Goal: Transaction & Acquisition: Purchase product/service

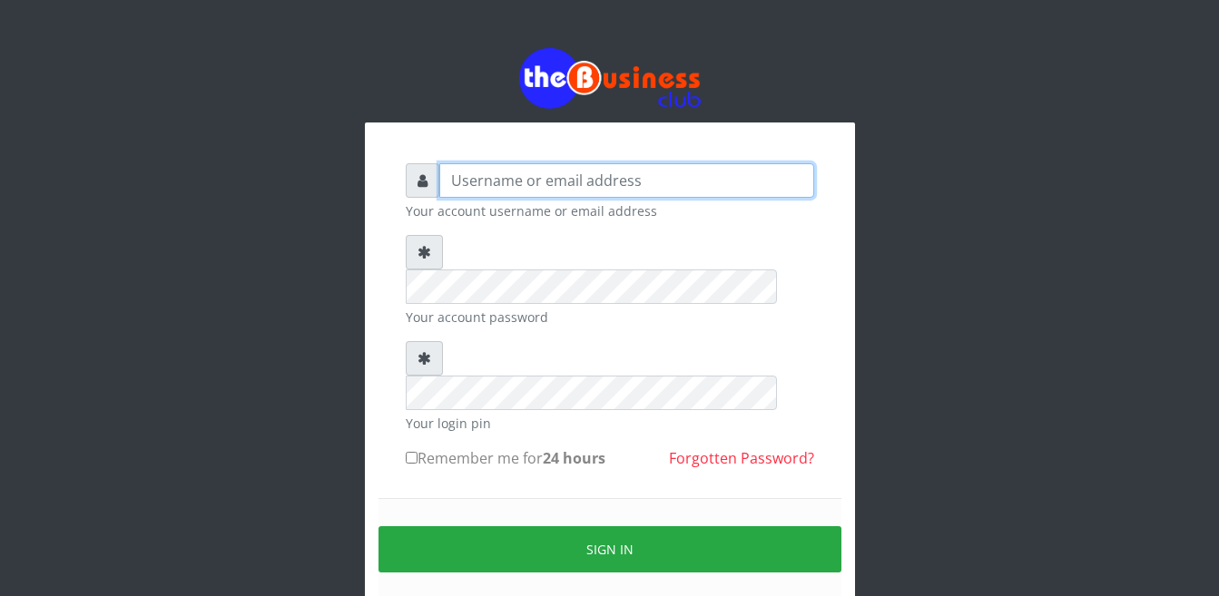
type input "Busybrain2"
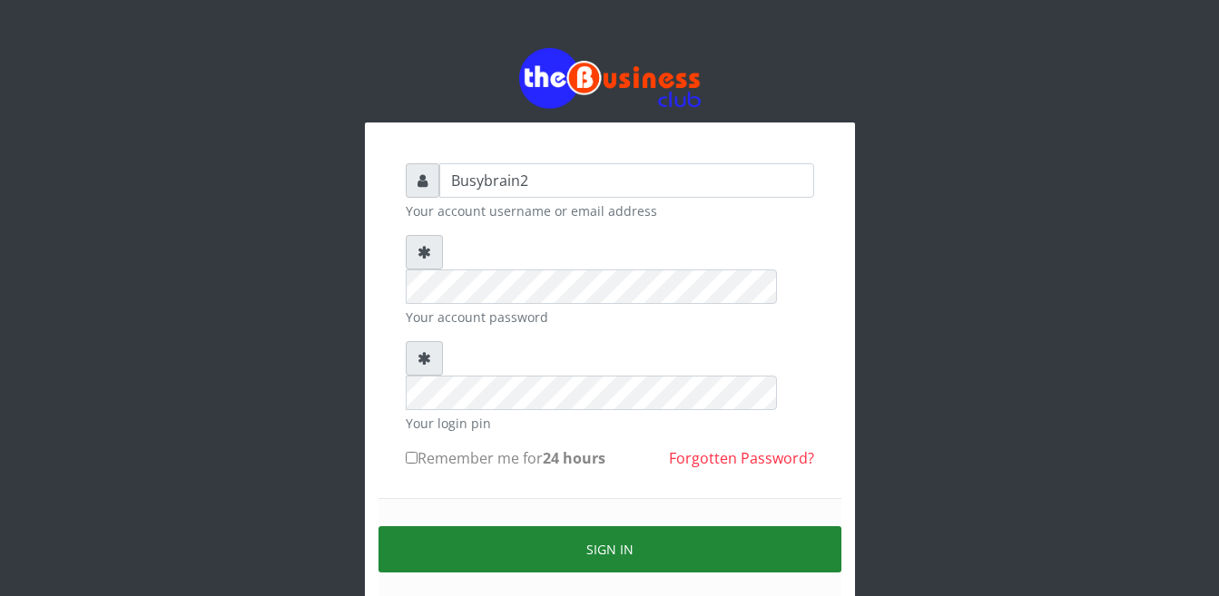
click at [579, 526] on button "Sign in" at bounding box center [609, 549] width 463 height 46
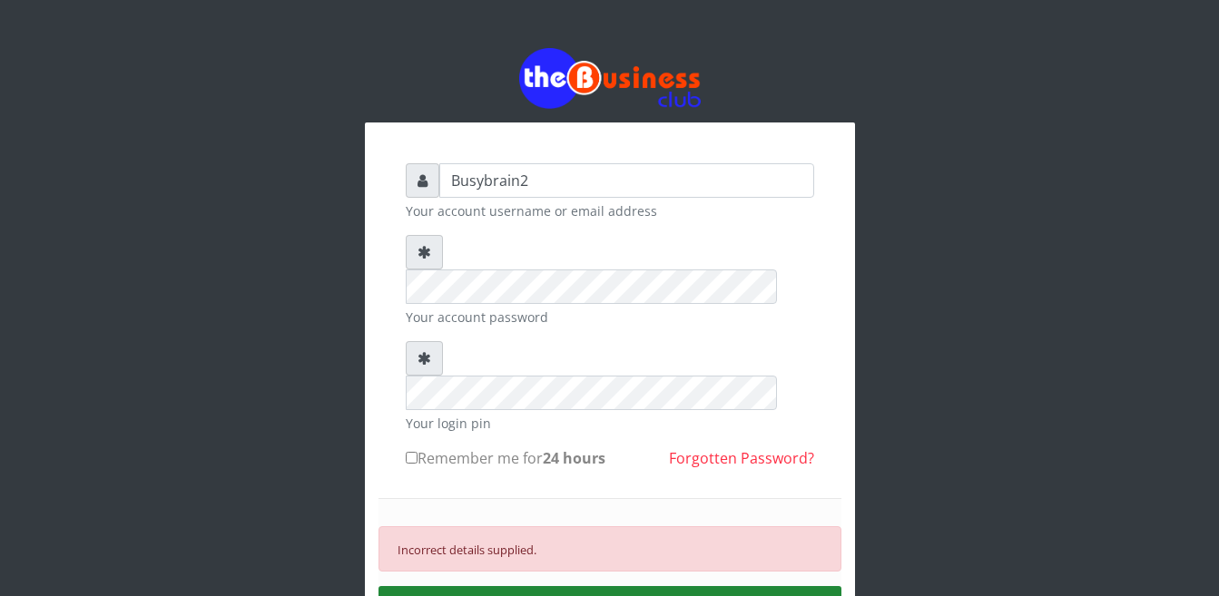
click at [586, 563] on div "Incorrect details supplied. SIGN IN" at bounding box center [609, 579] width 463 height 162
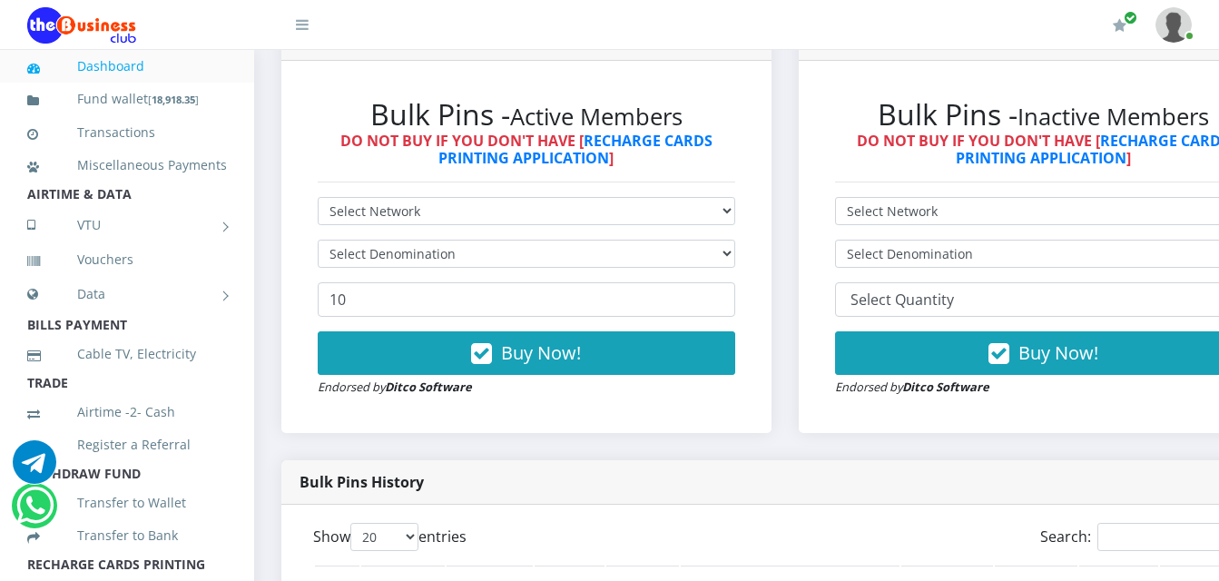
scroll to position [544, 0]
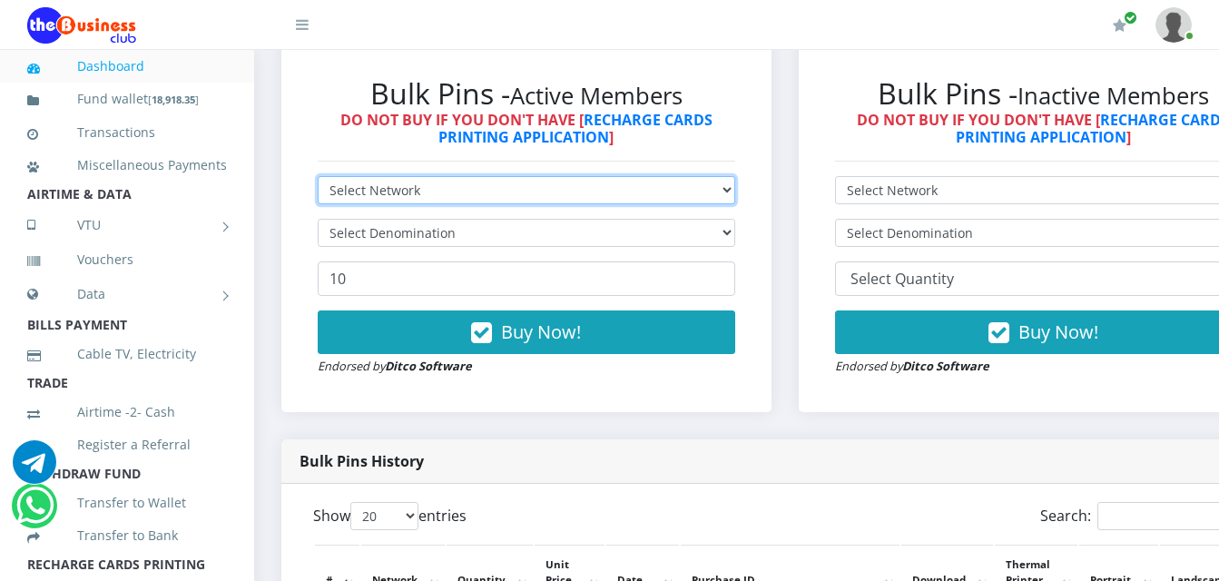
click at [415, 179] on select "Select Network MTN Globacom 9Mobile Airtel" at bounding box center [526, 190] width 417 height 28
select select "MTN"
click at [318, 176] on select "Select Network MTN Globacom 9Mobile Airtel" at bounding box center [526, 190] width 417 height 28
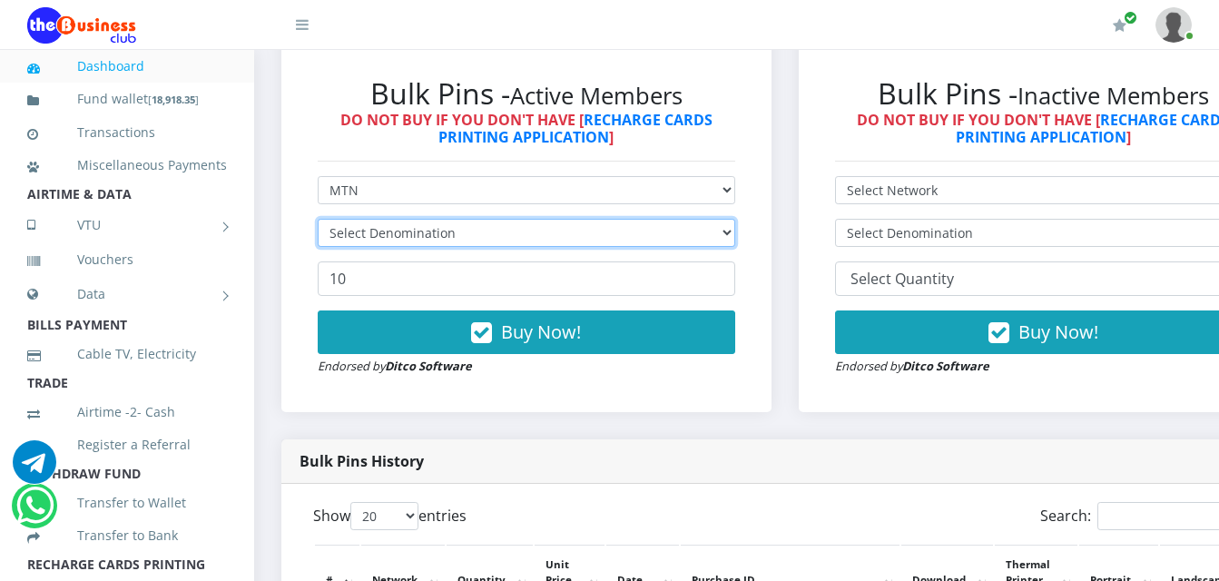
click at [430, 219] on select "Select Denomination" at bounding box center [526, 233] width 417 height 28
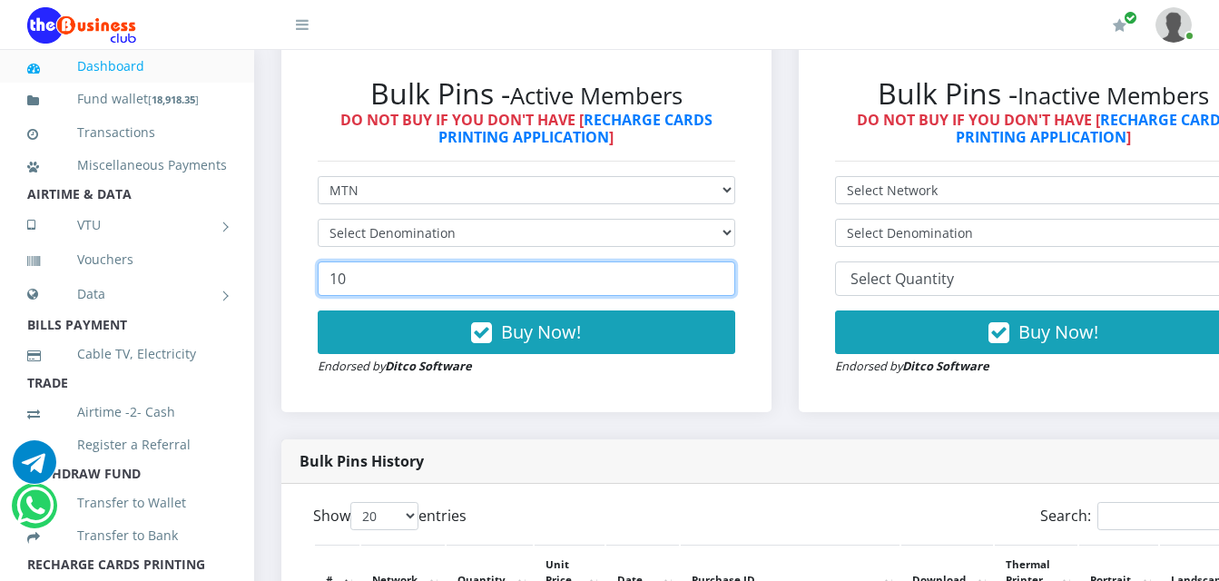
click at [446, 277] on input "10" at bounding box center [526, 278] width 417 height 34
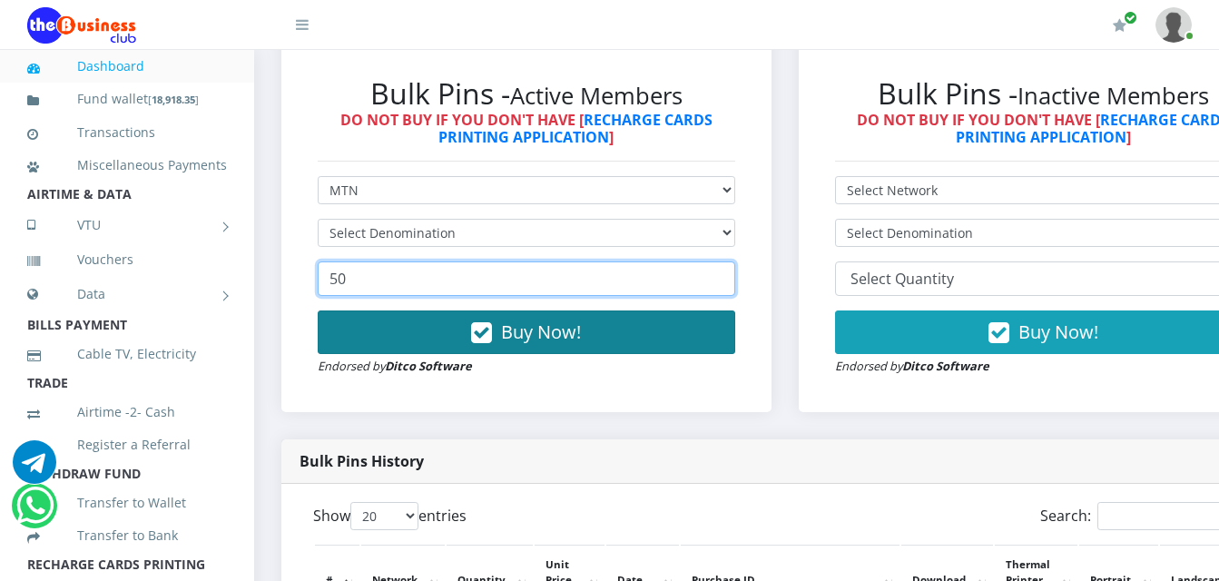
type input "50"
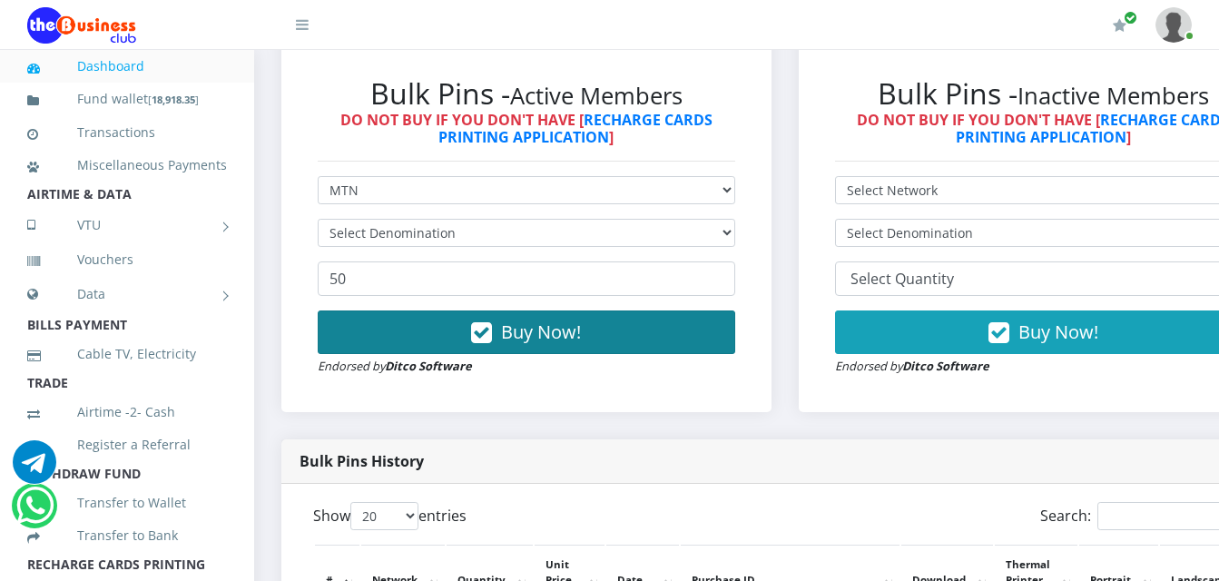
click at [459, 321] on button "Buy Now!" at bounding box center [526, 332] width 417 height 44
click at [517, 319] on span "Buy Now!" at bounding box center [541, 331] width 80 height 25
click at [518, 319] on span "Buy Now!" at bounding box center [541, 331] width 80 height 25
click at [517, 319] on span "Buy Now!" at bounding box center [541, 331] width 80 height 25
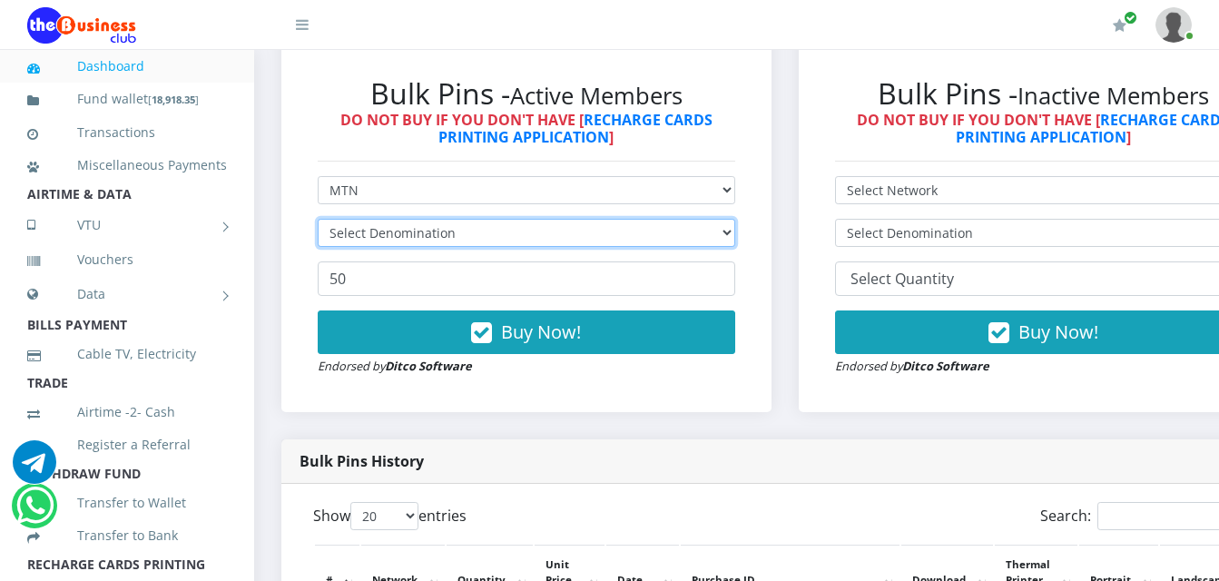
click at [442, 219] on select "Select Denomination MTN NGN100 - ₦96.99 MTN NGN200 - ₦193.98 MTN NGN400 - ₦387.…" at bounding box center [526, 233] width 417 height 28
select select "96.99-100"
click at [318, 219] on select "Select Denomination MTN NGN100 - ₦96.99 MTN NGN200 - ₦193.98 MTN NGN400 - ₦387.…" at bounding box center [526, 233] width 417 height 28
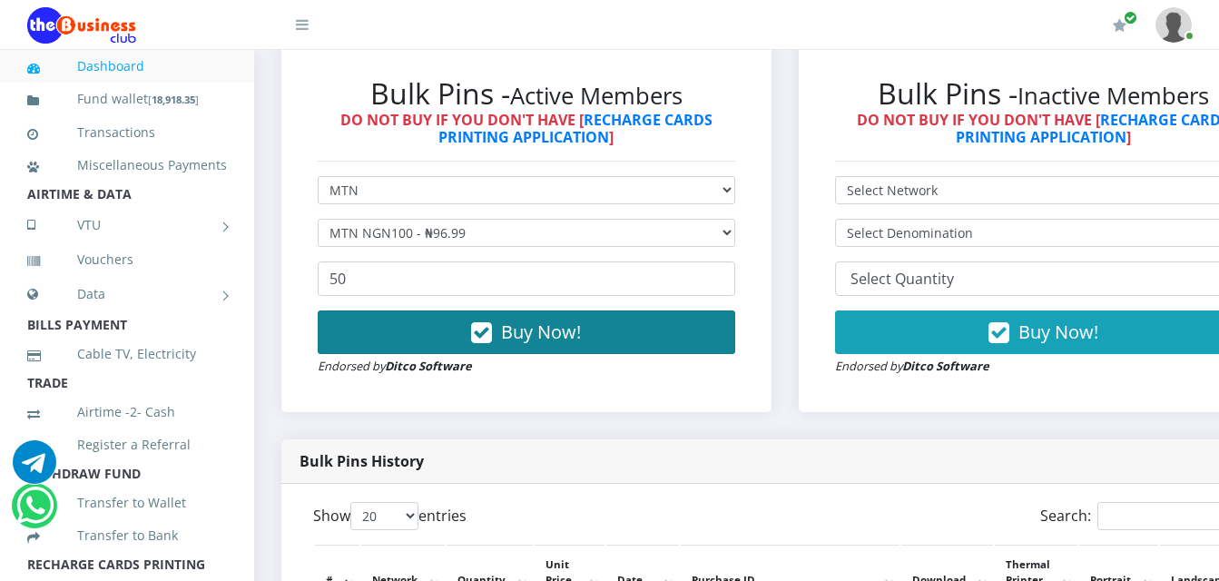
click at [517, 319] on span "Buy Now!" at bounding box center [541, 331] width 80 height 25
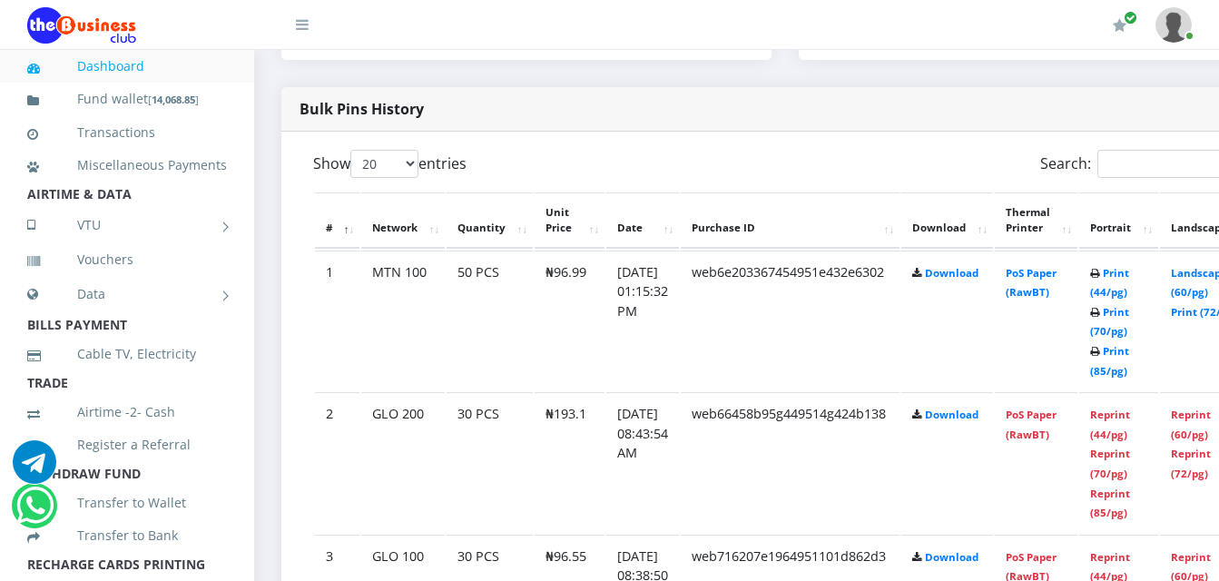
scroll to position [907, 0]
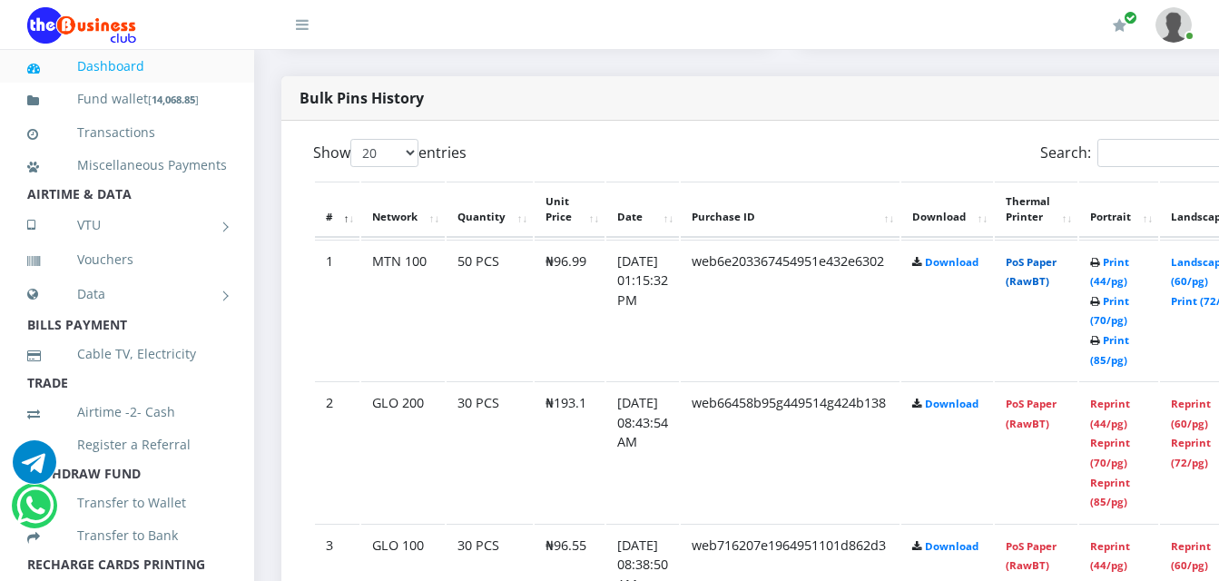
click at [1040, 255] on link "PoS Paper (RawBT)" at bounding box center [1030, 272] width 51 height 34
click at [1046, 255] on link "PoS Paper (RawBT)" at bounding box center [1030, 272] width 51 height 34
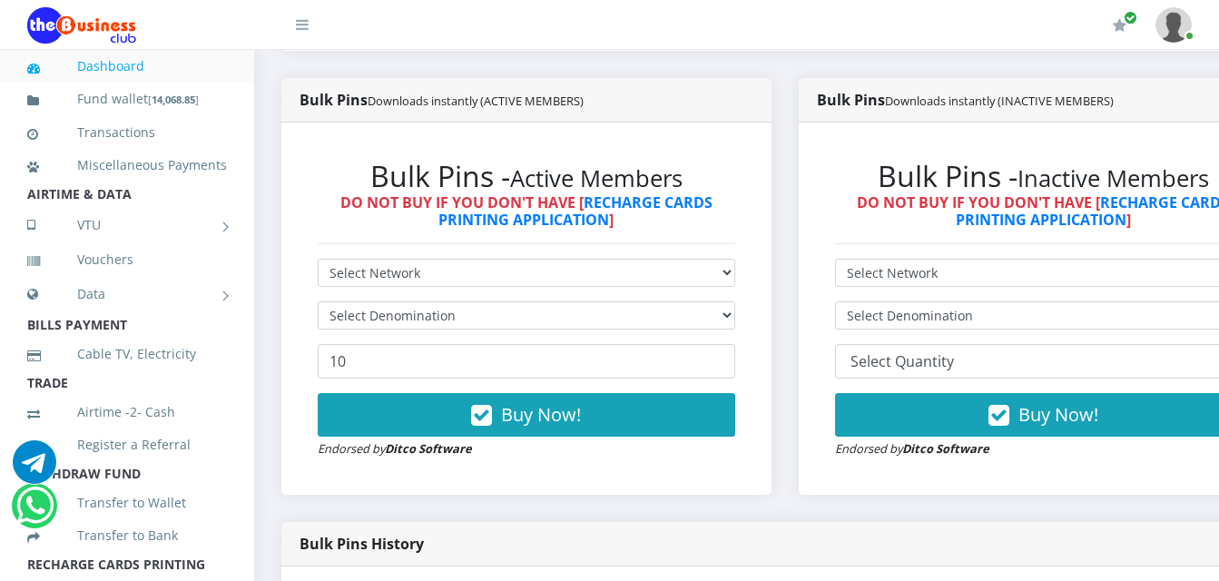
scroll to position [454, 0]
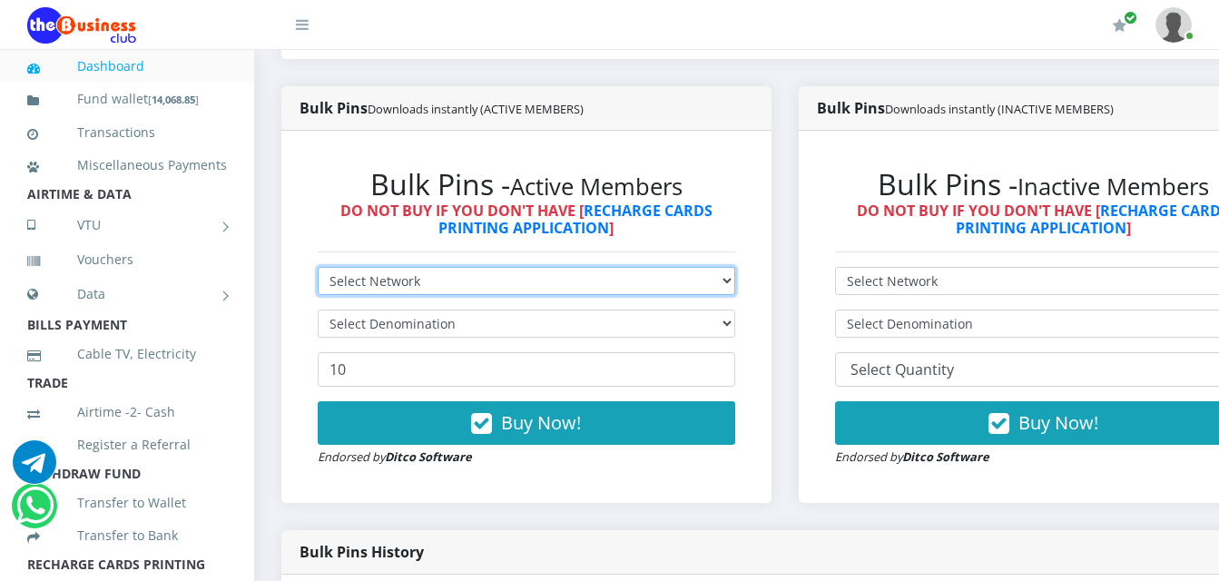
click at [591, 271] on select "Select Network MTN Globacom 9Mobile Airtel" at bounding box center [526, 281] width 417 height 28
click at [455, 267] on select "Select Network MTN Globacom 9Mobile Airtel" at bounding box center [526, 281] width 417 height 28
select select "MTN"
click at [318, 267] on select "Select Network MTN Globacom 9Mobile Airtel" at bounding box center [526, 281] width 417 height 28
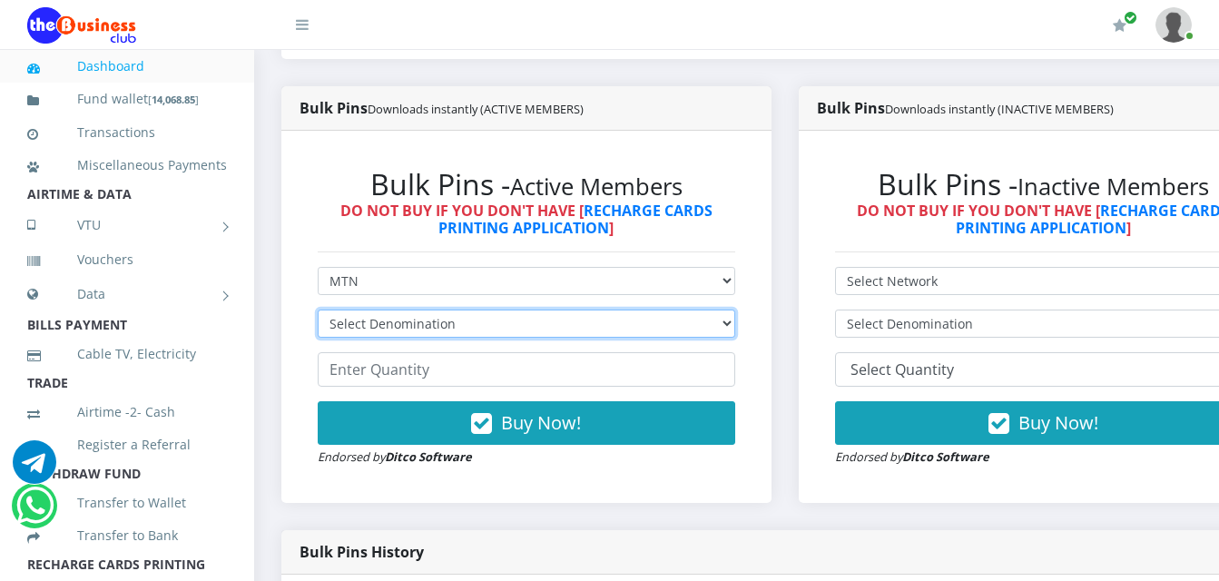
click at [459, 309] on select "Select Denomination MTN NGN100 - ₦96.99 MTN NGN200 - ₦193.98 MTN NGN400 - ₦387.…" at bounding box center [526, 323] width 417 height 28
select select "96.99-100"
click at [318, 309] on select "Select Denomination MTN NGN100 - ₦96.99 MTN NGN200 - ₦193.98 MTN NGN400 - ₦387.…" at bounding box center [526, 323] width 417 height 28
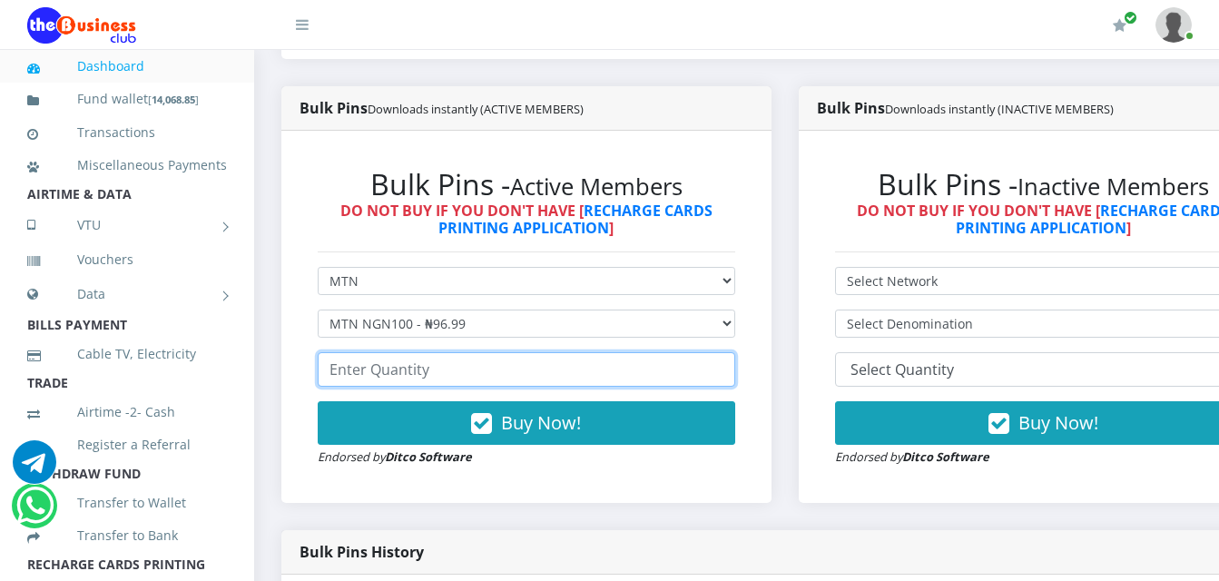
click at [466, 352] on input "number" at bounding box center [526, 369] width 417 height 34
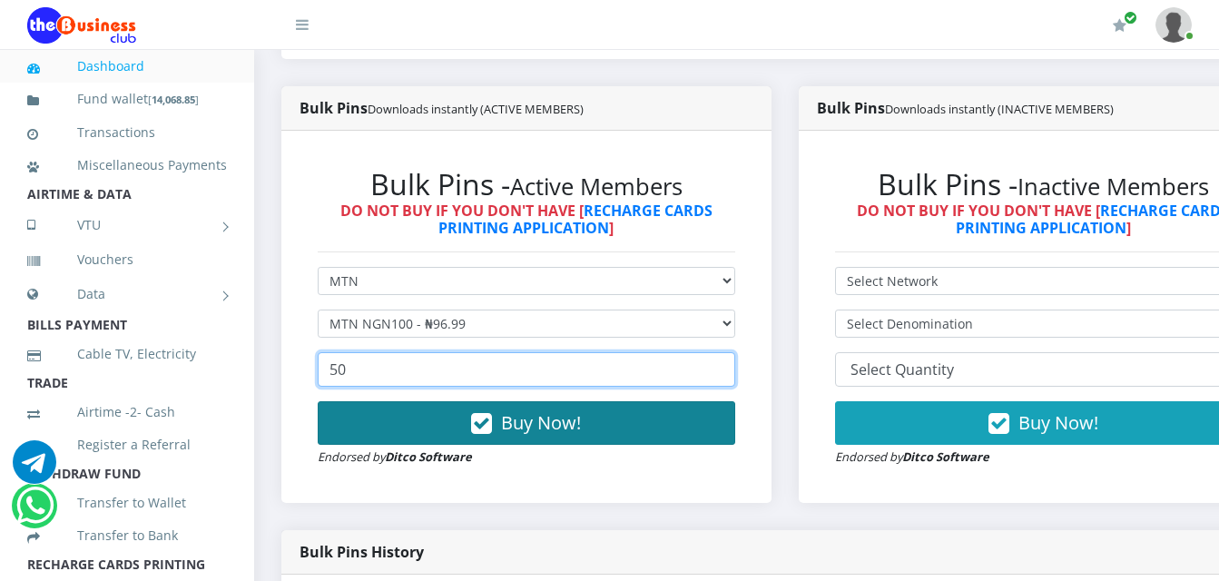
type input "50"
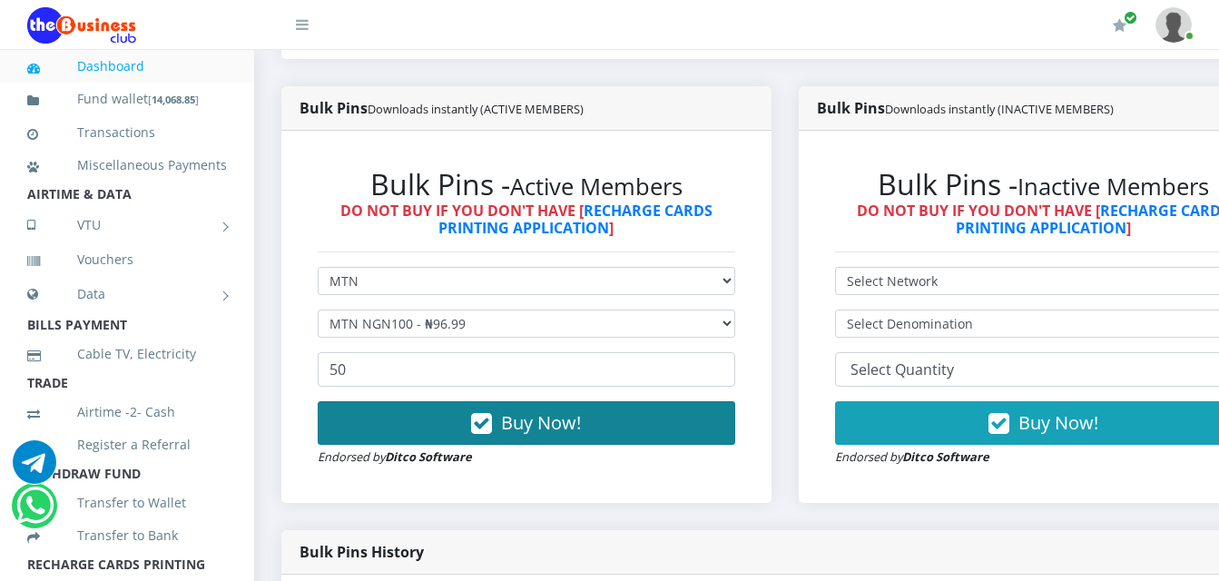
click at [456, 411] on button "Buy Now!" at bounding box center [526, 423] width 417 height 44
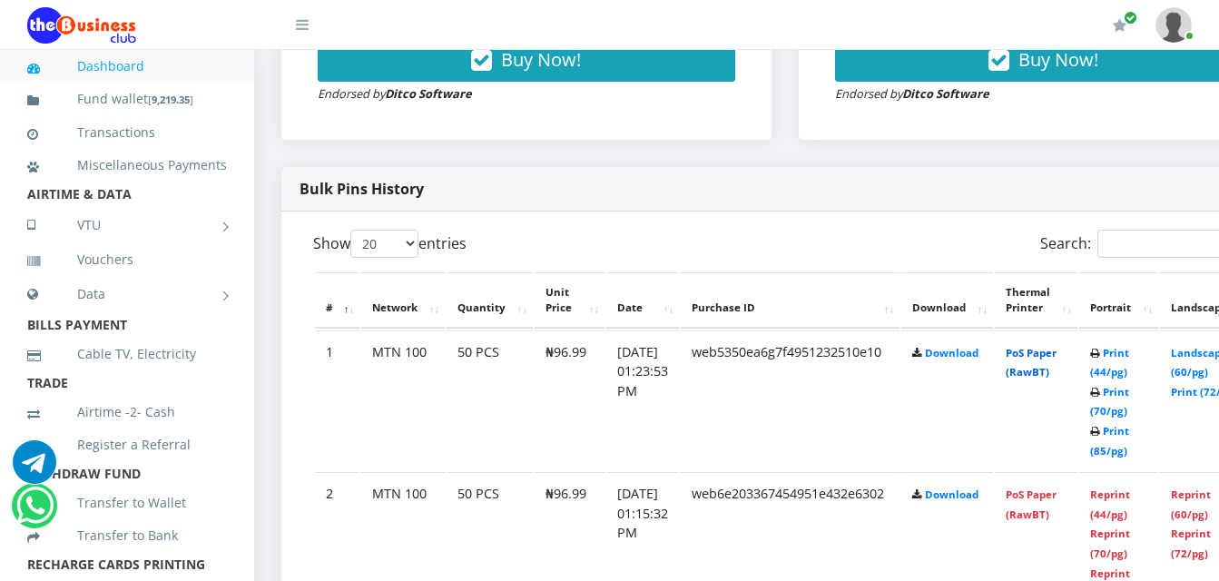
click at [1056, 346] on link "PoS Paper (RawBT)" at bounding box center [1030, 363] width 51 height 34
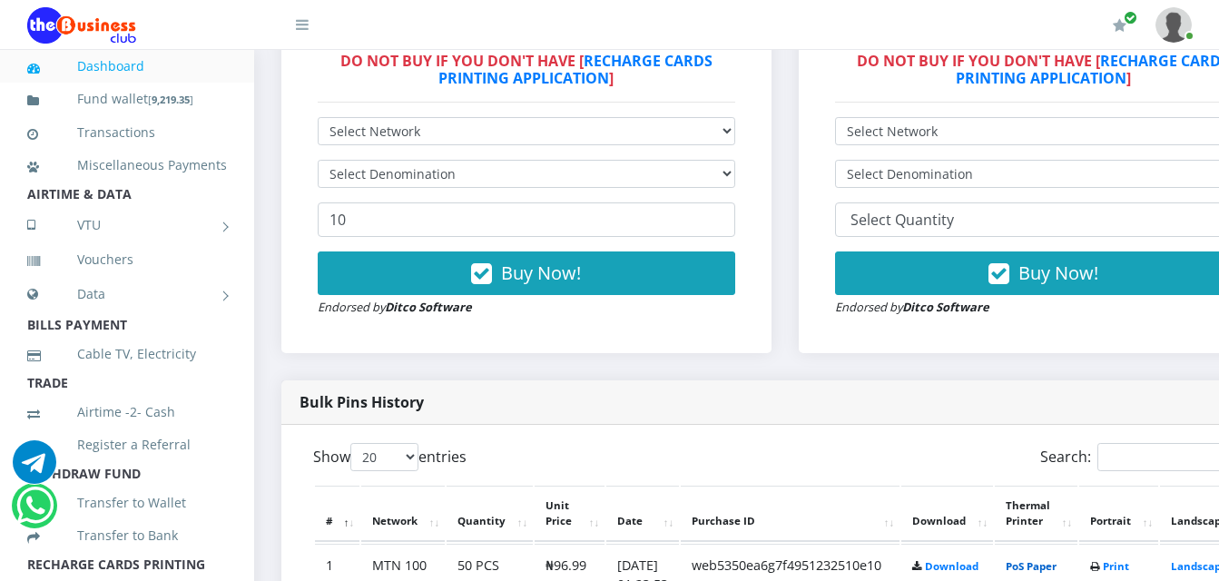
scroll to position [635, 0]
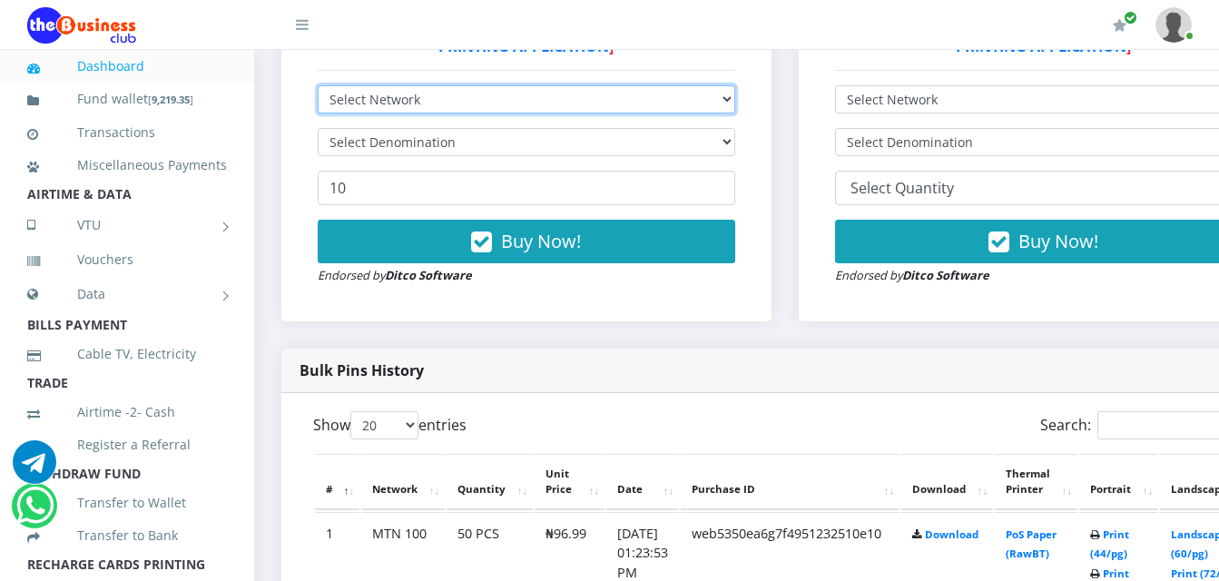
click at [543, 85] on select "Select Network MTN Globacom 9Mobile Airtel" at bounding box center [526, 99] width 417 height 28
select select "Airtel"
click at [318, 85] on select "Select Network MTN Globacom 9Mobile Airtel" at bounding box center [526, 99] width 417 height 28
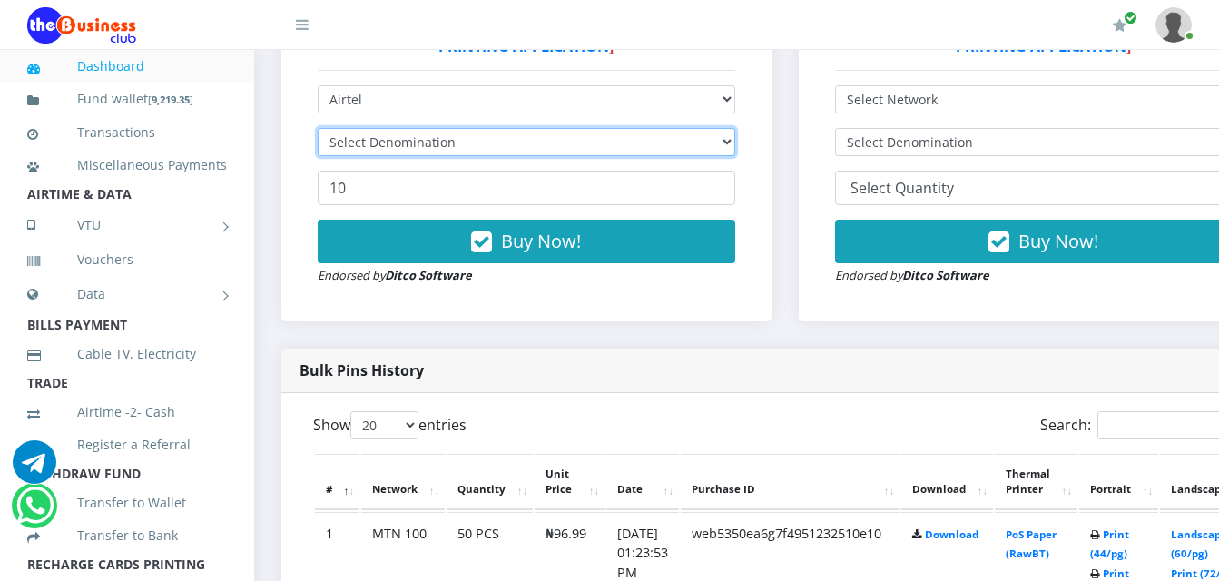
click at [538, 130] on select "Select Denomination" at bounding box center [526, 142] width 417 height 28
click at [542, 131] on select "Select Denomination" at bounding box center [526, 142] width 417 height 28
click at [692, 128] on select "Select Denomination" at bounding box center [526, 142] width 417 height 28
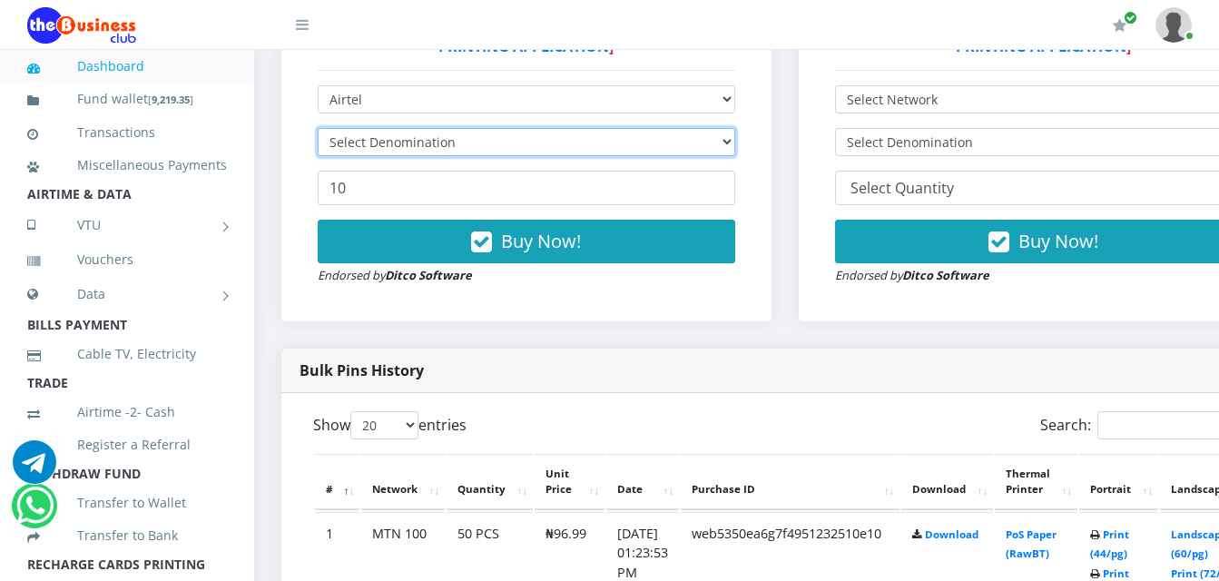
click at [693, 128] on select "Select Denomination" at bounding box center [526, 142] width 417 height 28
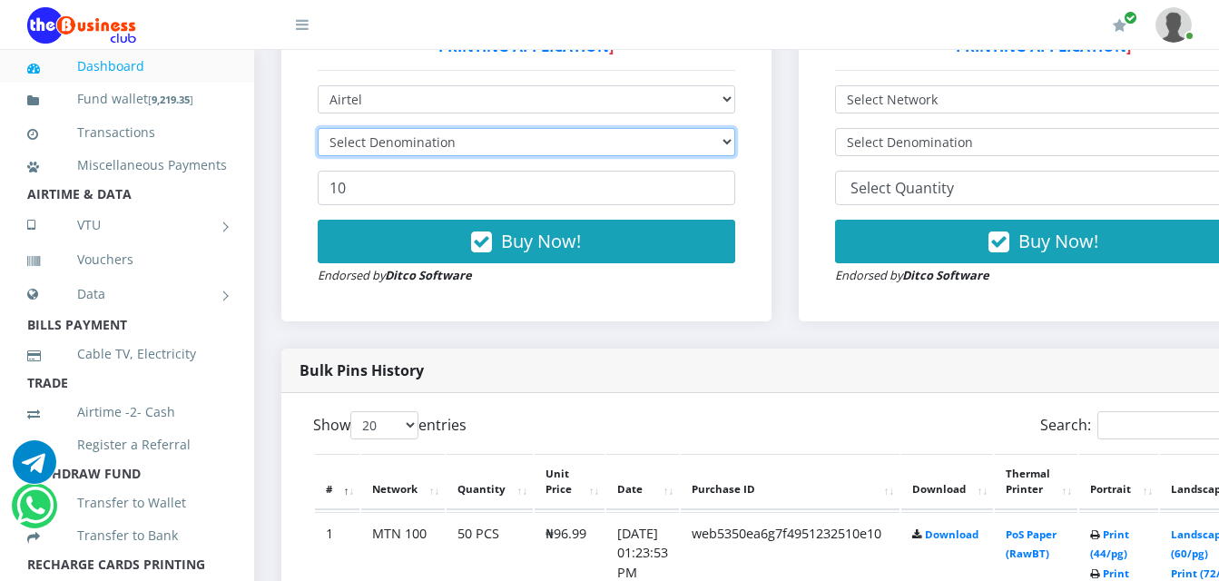
click at [693, 128] on select "Select Denomination" at bounding box center [526, 142] width 417 height 28
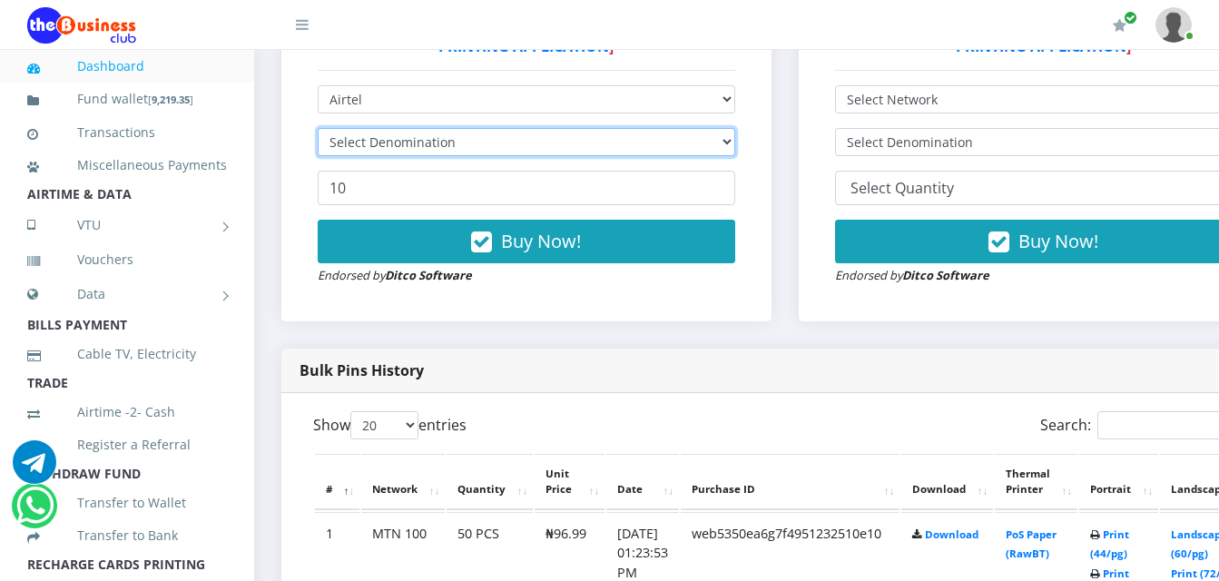
click at [693, 128] on select "Select Denomination" at bounding box center [526, 142] width 417 height 28
click at [695, 128] on select "Select Denomination" at bounding box center [526, 142] width 417 height 28
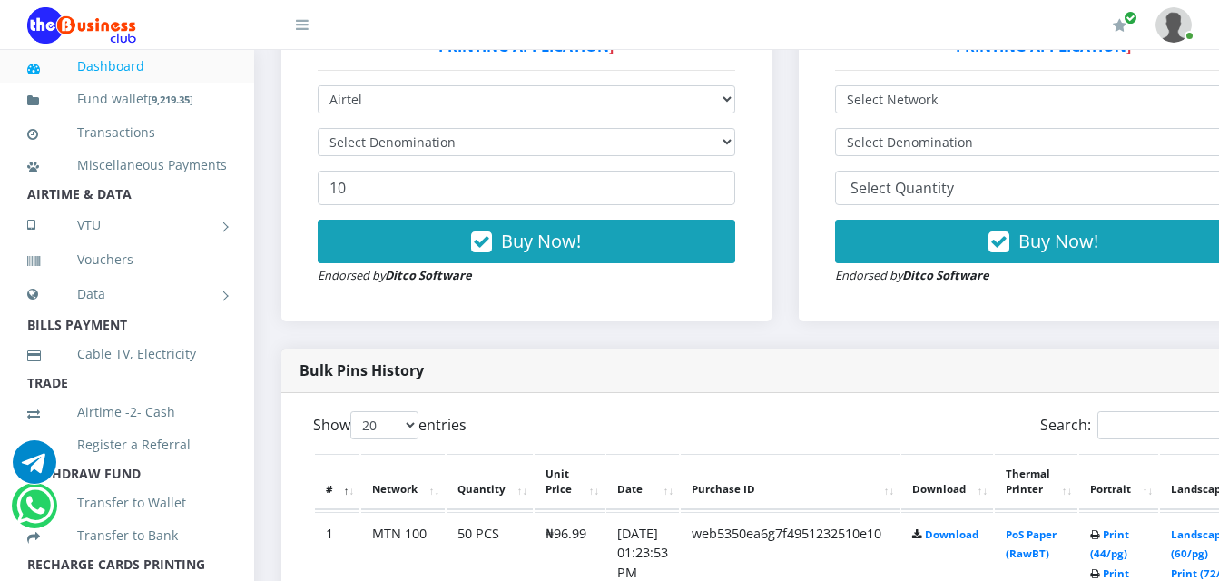
click at [695, 111] on form "Select Network MTN Globacom 9Mobile Airtel Select Denomination 10 Buy Now! Endo…" at bounding box center [526, 185] width 417 height 200
click at [696, 110] on form "Select Network MTN Globacom 9Mobile Airtel Select Denomination 10 Buy Now! Endo…" at bounding box center [526, 185] width 417 height 200
drag, startPoint x: 696, startPoint y: 110, endPoint x: 705, endPoint y: 129, distance: 21.1
click at [705, 129] on form "Select Network MTN Globacom 9Mobile Airtel Select Denomination 10 Buy Now! Endo…" at bounding box center [526, 185] width 417 height 200
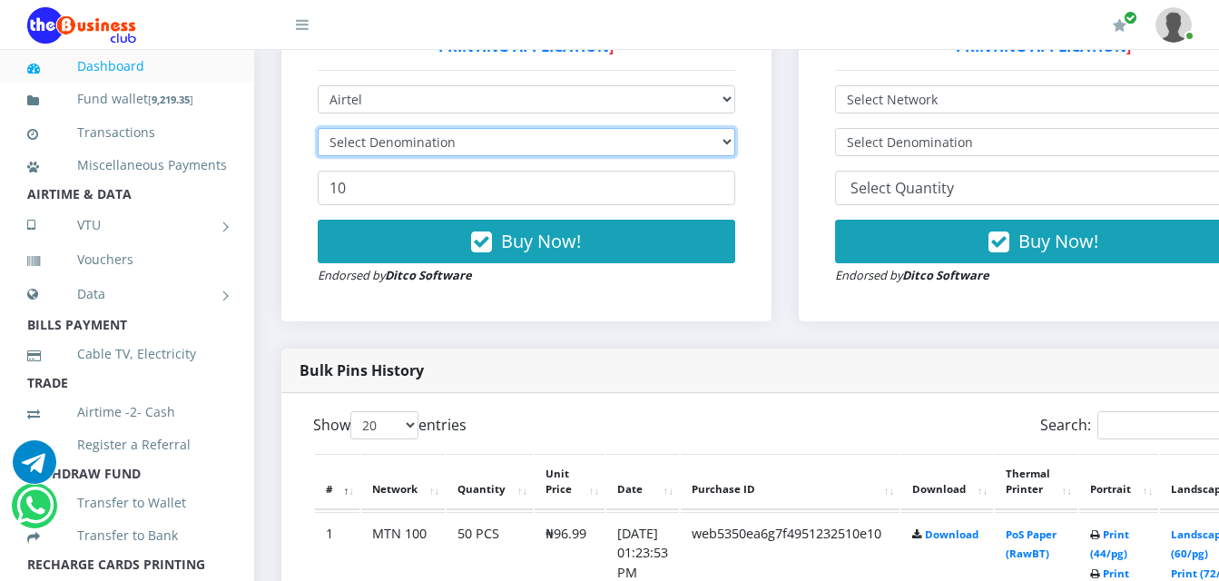
click at [734, 130] on select "Select Denomination" at bounding box center [526, 142] width 417 height 28
click at [735, 128] on select "Select Denomination" at bounding box center [526, 142] width 417 height 28
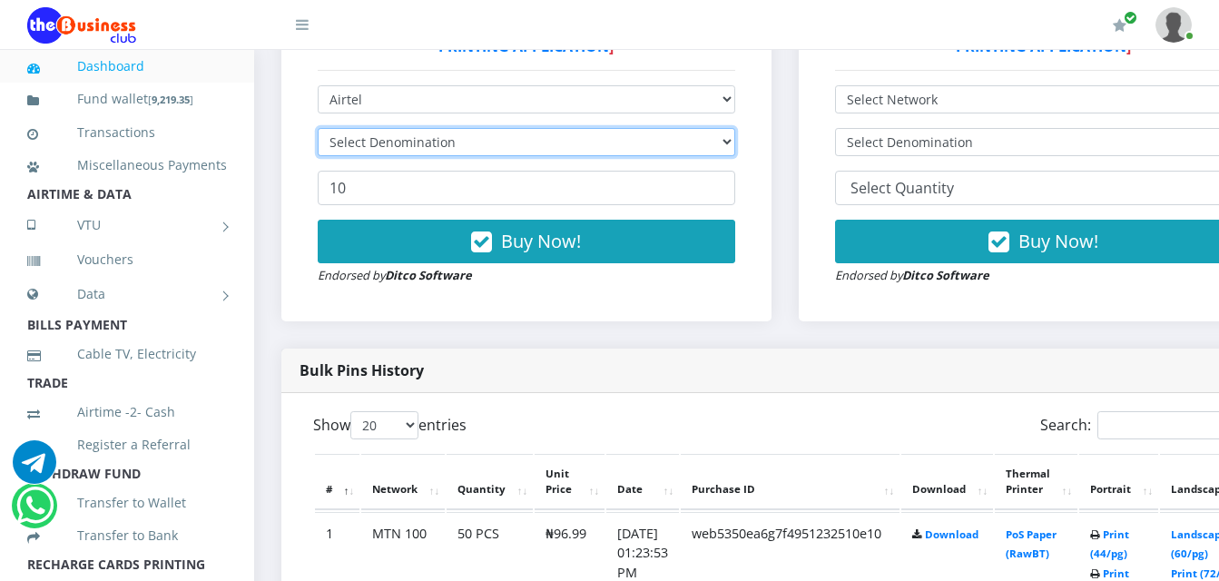
click at [735, 128] on select "Select Denomination" at bounding box center [526, 142] width 417 height 28
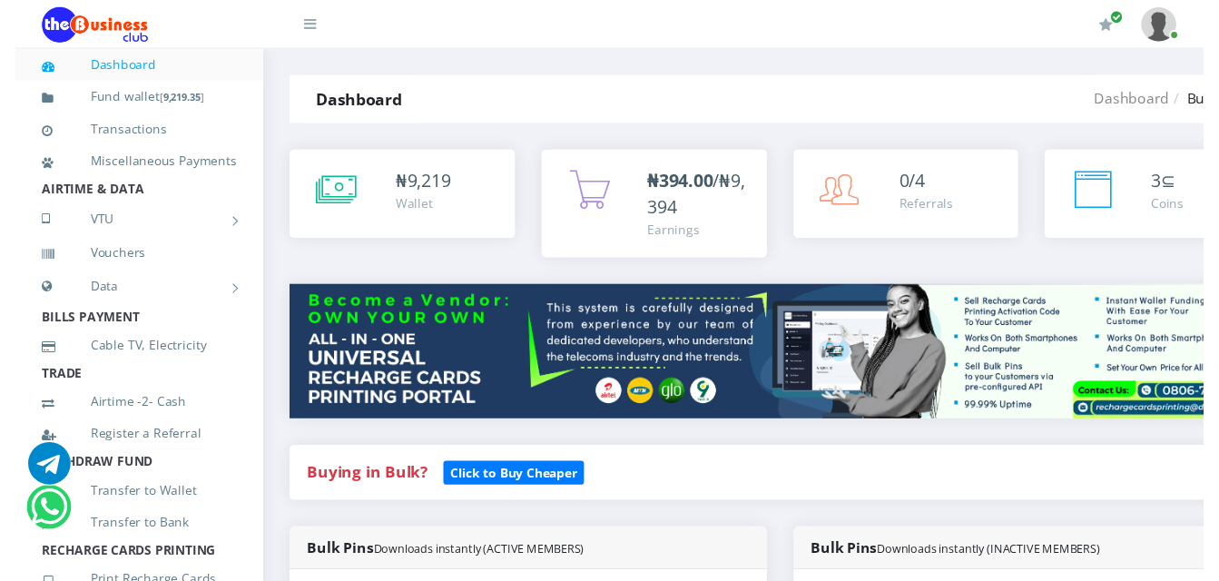
scroll to position [638, 0]
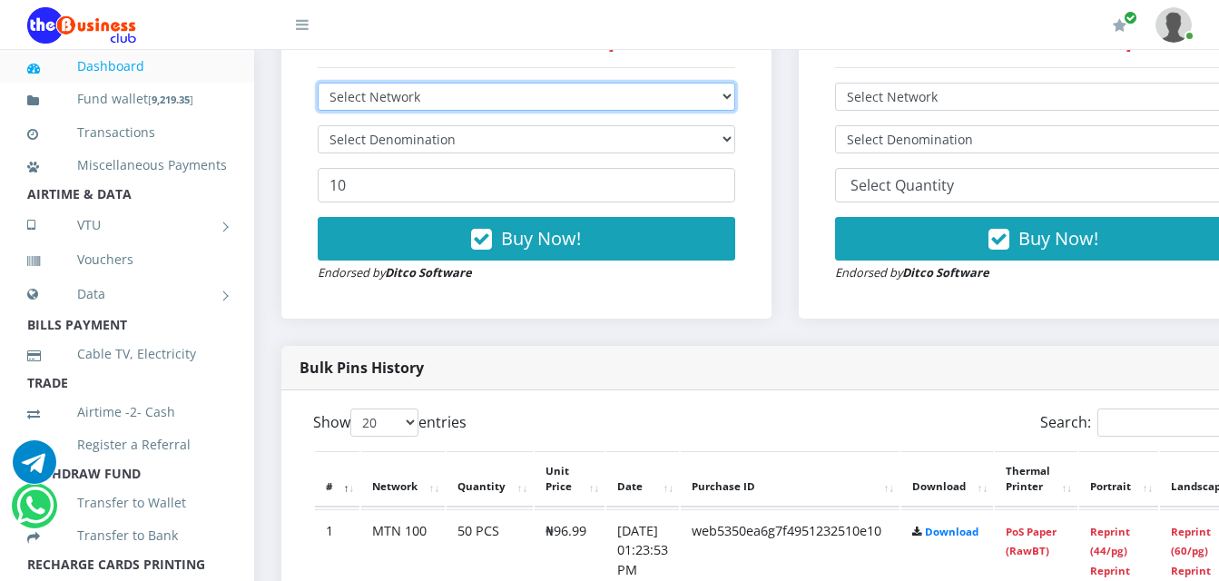
click at [531, 83] on select "Select Network MTN Globacom 9Mobile Airtel" at bounding box center [526, 97] width 417 height 28
select select "Airtel"
click at [318, 83] on select "Select Network MTN Globacom 9Mobile Airtel" at bounding box center [526, 97] width 417 height 28
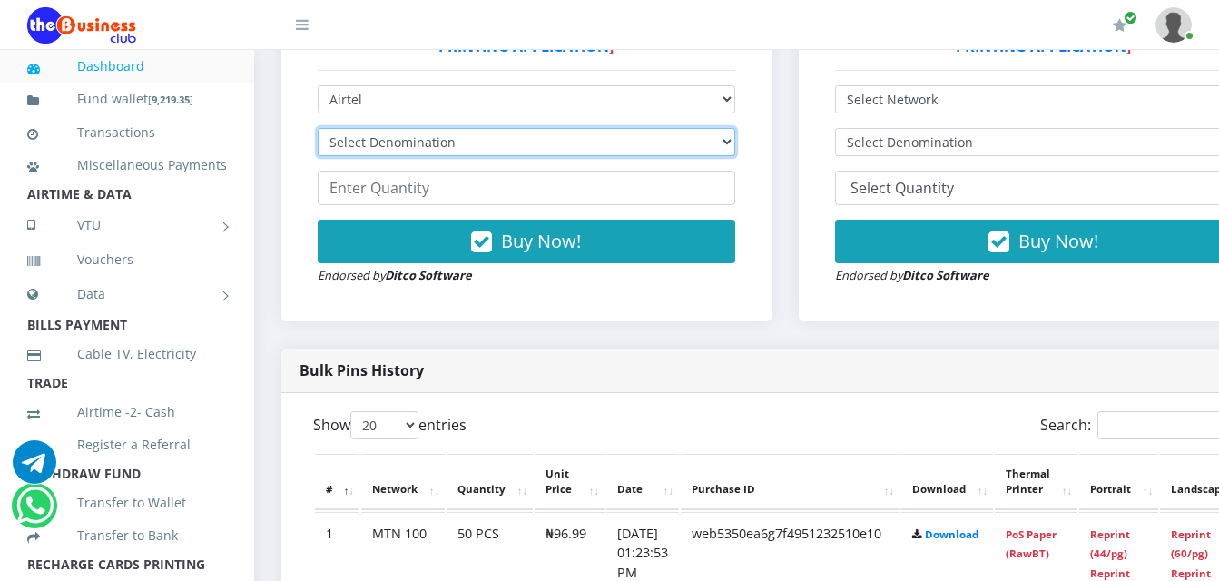
click at [523, 131] on select "Select Denomination Airtel NGN100 - ₦96.38 Airtel NGN200 - ₦192.76 Airtel NGN50…" at bounding box center [526, 142] width 417 height 28
select select "96.38-100"
click at [318, 128] on select "Select Denomination Airtel NGN100 - ₦96.38 Airtel NGN200 - ₦192.76 Airtel NGN50…" at bounding box center [526, 142] width 417 height 28
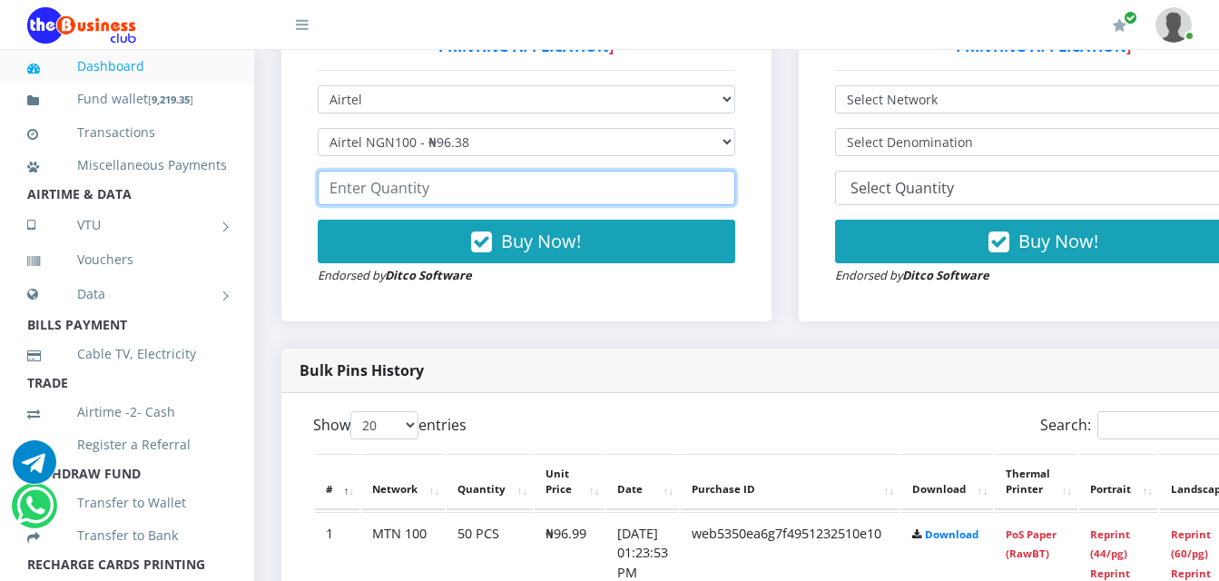
click at [531, 179] on input "number" at bounding box center [526, 188] width 417 height 34
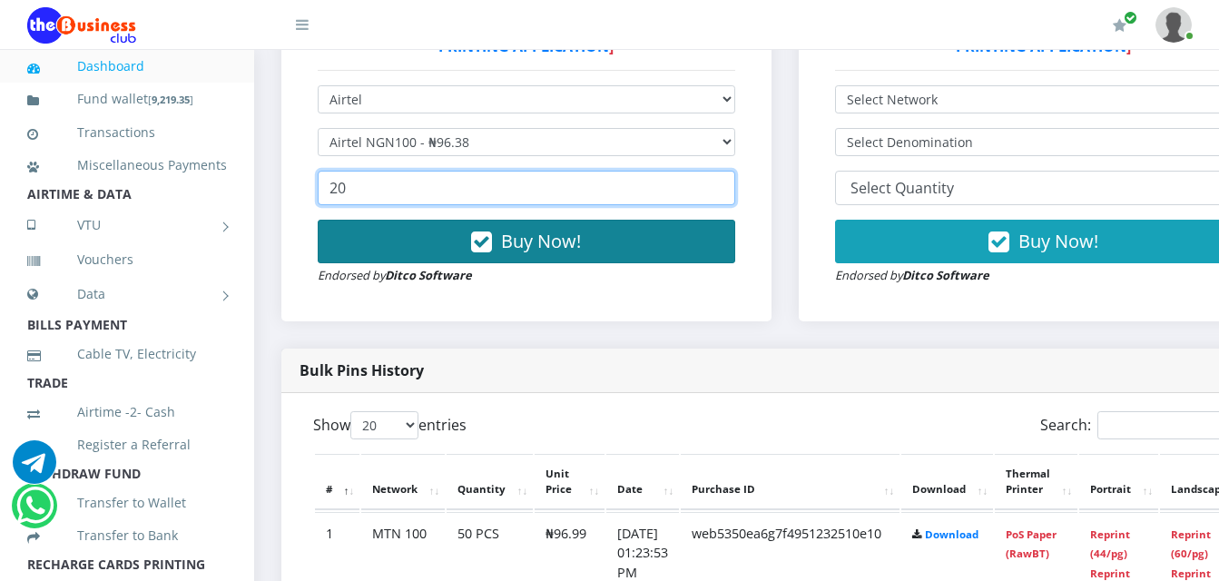
type input "20"
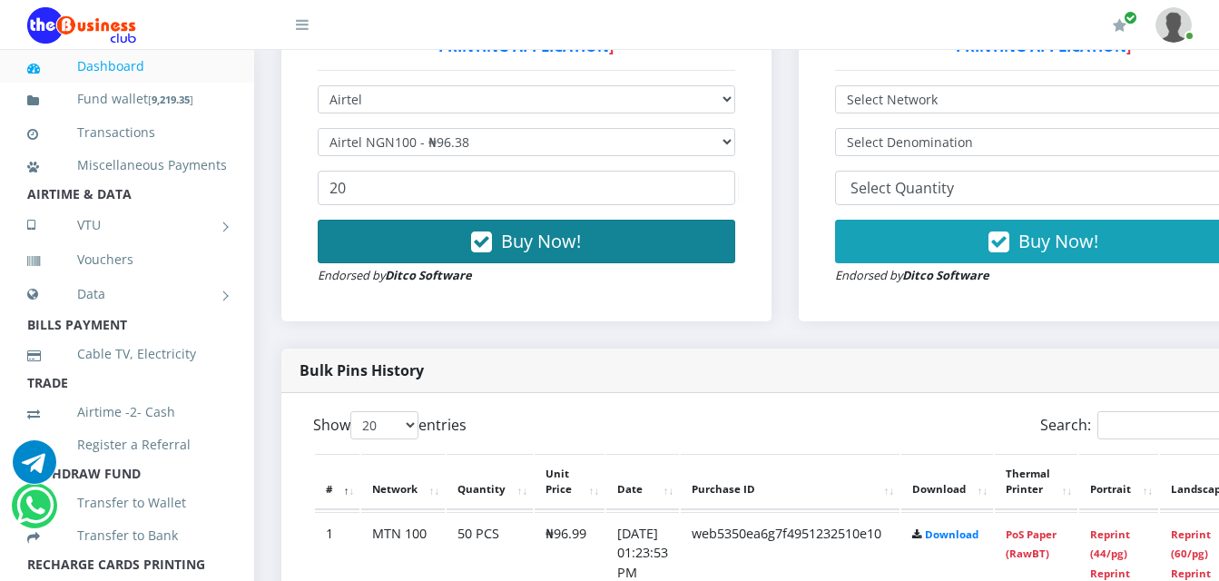
click at [591, 224] on button "Buy Now!" at bounding box center [526, 242] width 417 height 44
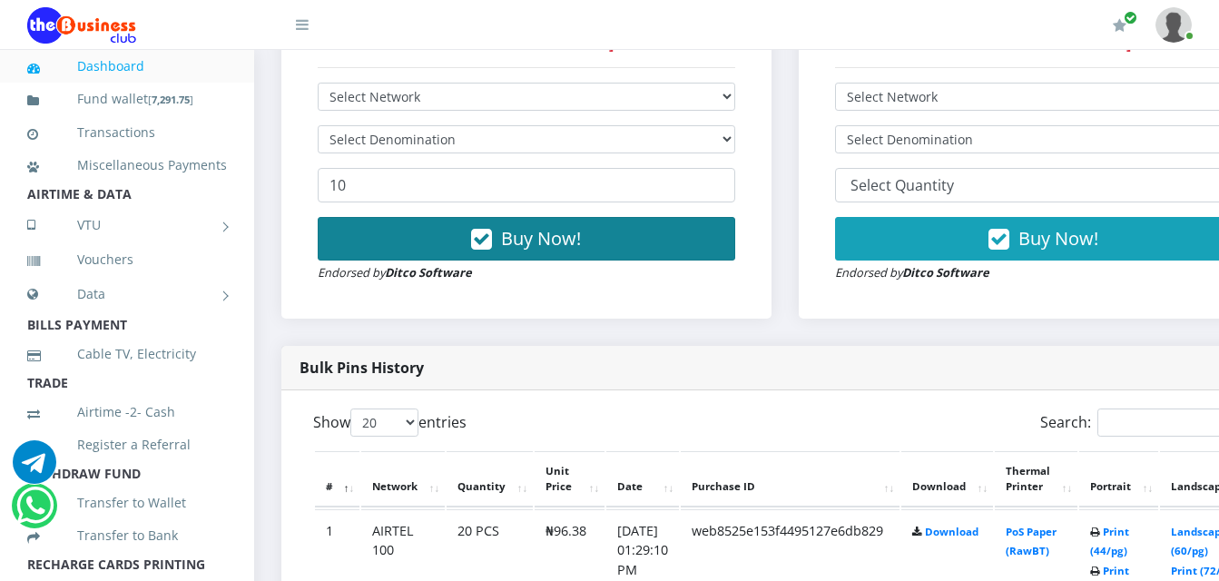
scroll to position [729, 0]
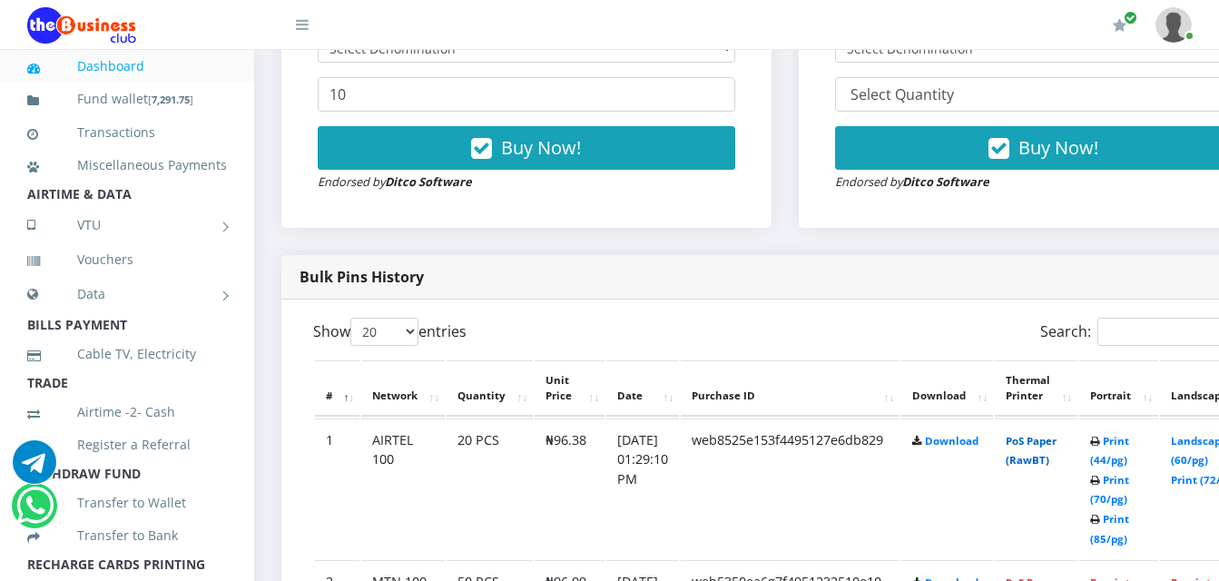
click at [1044, 436] on link "PoS Paper (RawBT)" at bounding box center [1030, 451] width 51 height 34
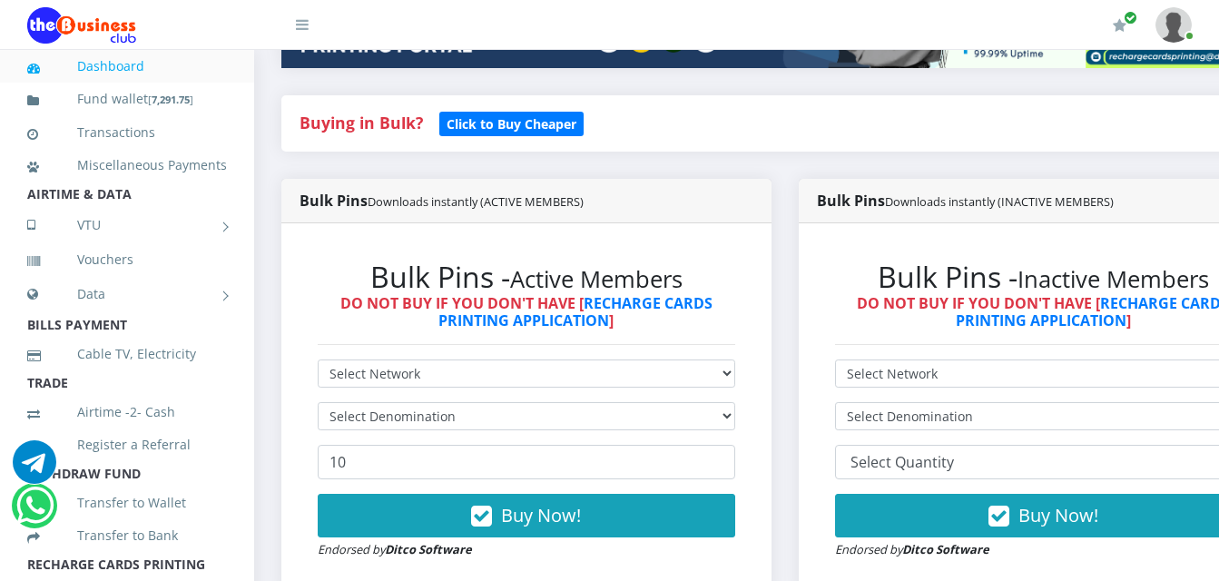
scroll to position [366, 0]
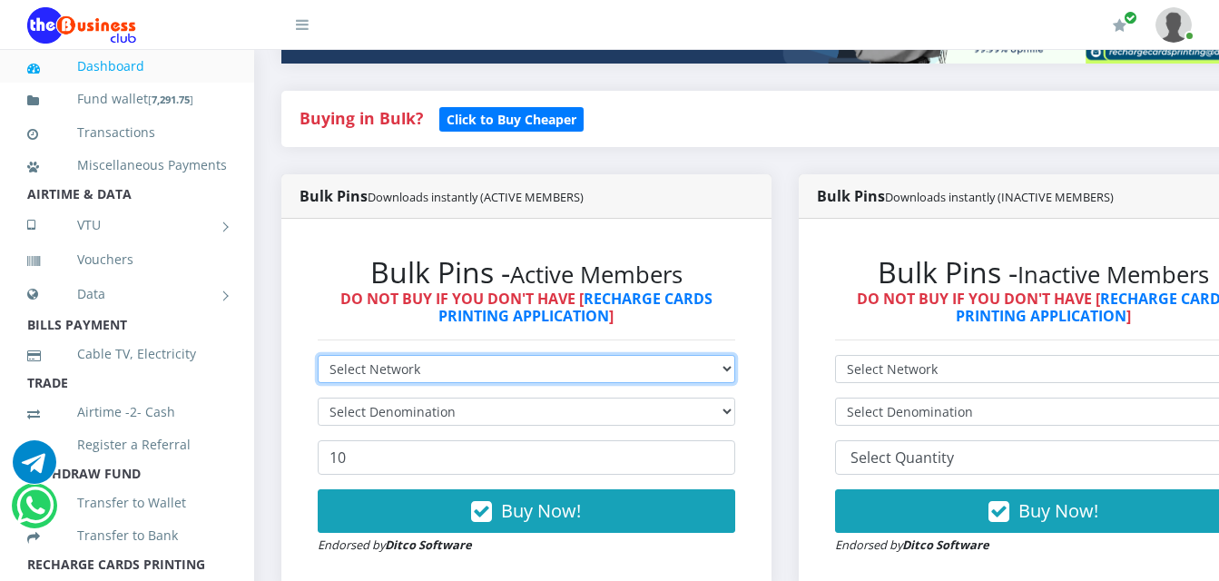
click at [714, 355] on select "Select Network MTN Globacom 9Mobile Airtel" at bounding box center [526, 369] width 417 height 28
select select "MTN"
click at [318, 355] on select "Select Network MTN Globacom 9Mobile Airtel" at bounding box center [526, 369] width 417 height 28
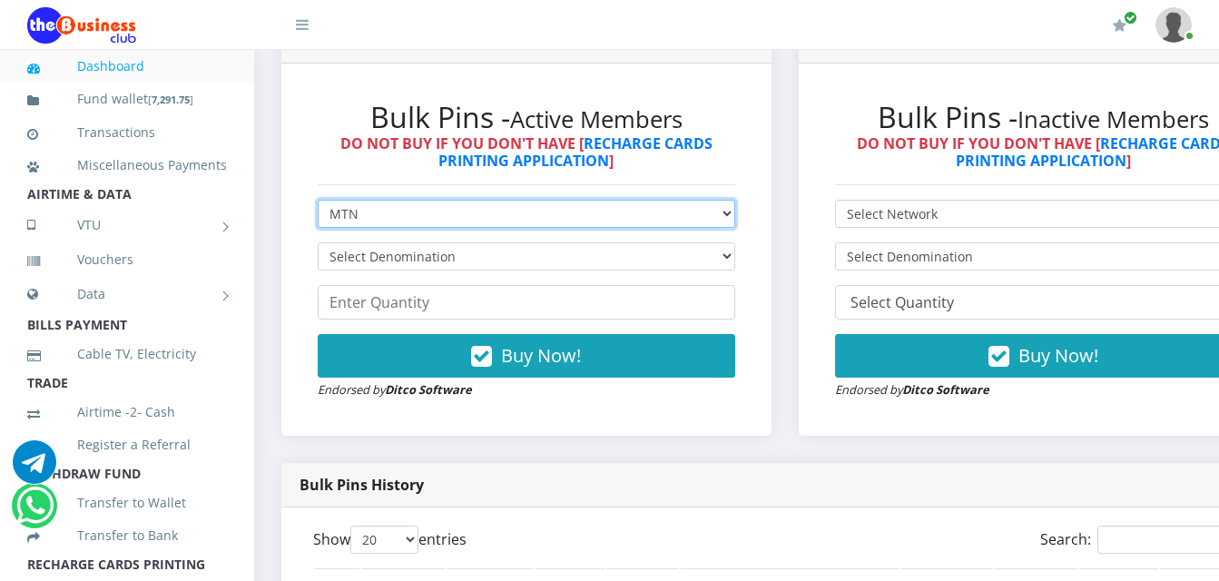
scroll to position [547, 0]
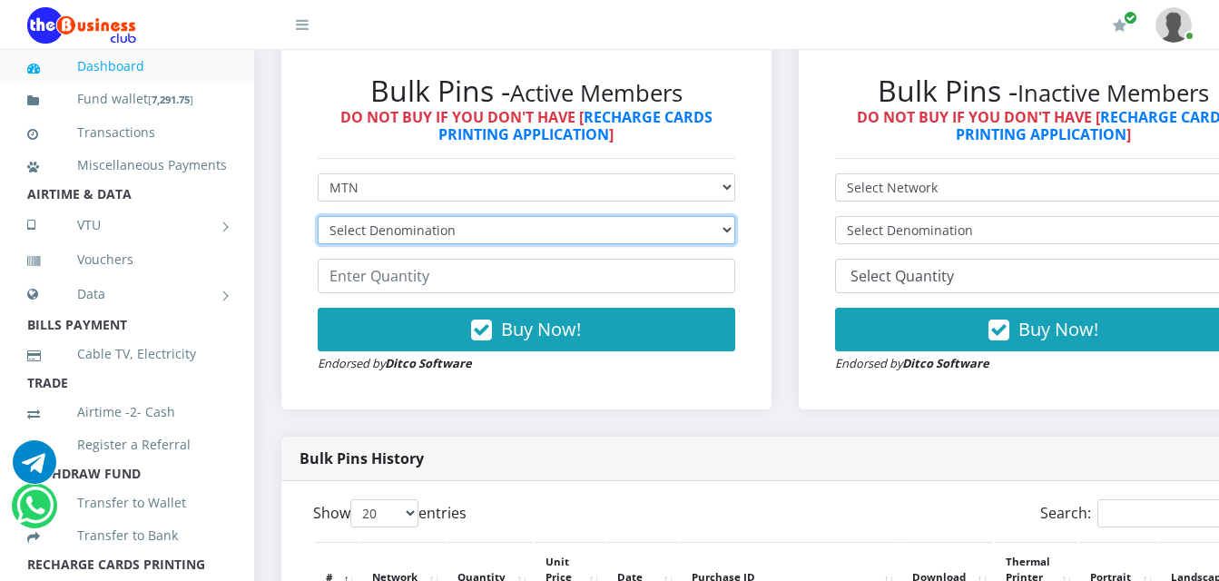
click at [596, 216] on select "Select Denomination MTN NGN100 - ₦96.99 MTN NGN200 - ₦193.98 MTN NGN400 - ₦387.…" at bounding box center [526, 230] width 417 height 28
select select "96.99-100"
click at [318, 216] on select "Select Denomination MTN NGN100 - ₦96.99 MTN NGN200 - ₦193.98 MTN NGN400 - ₦387.…" at bounding box center [526, 230] width 417 height 28
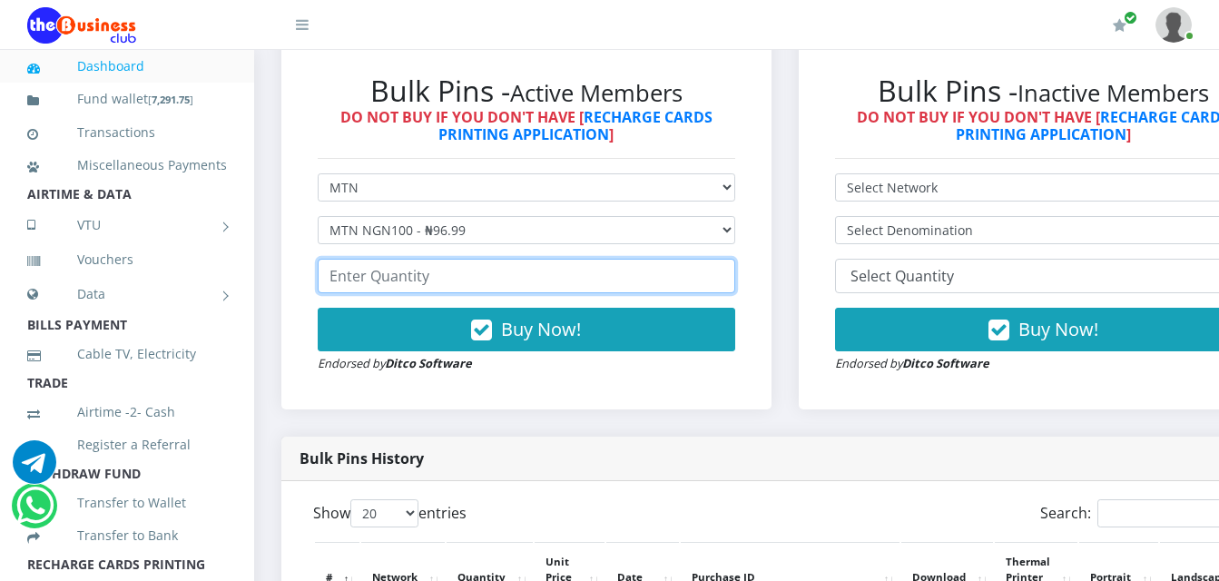
click at [603, 261] on input "number" at bounding box center [526, 276] width 417 height 34
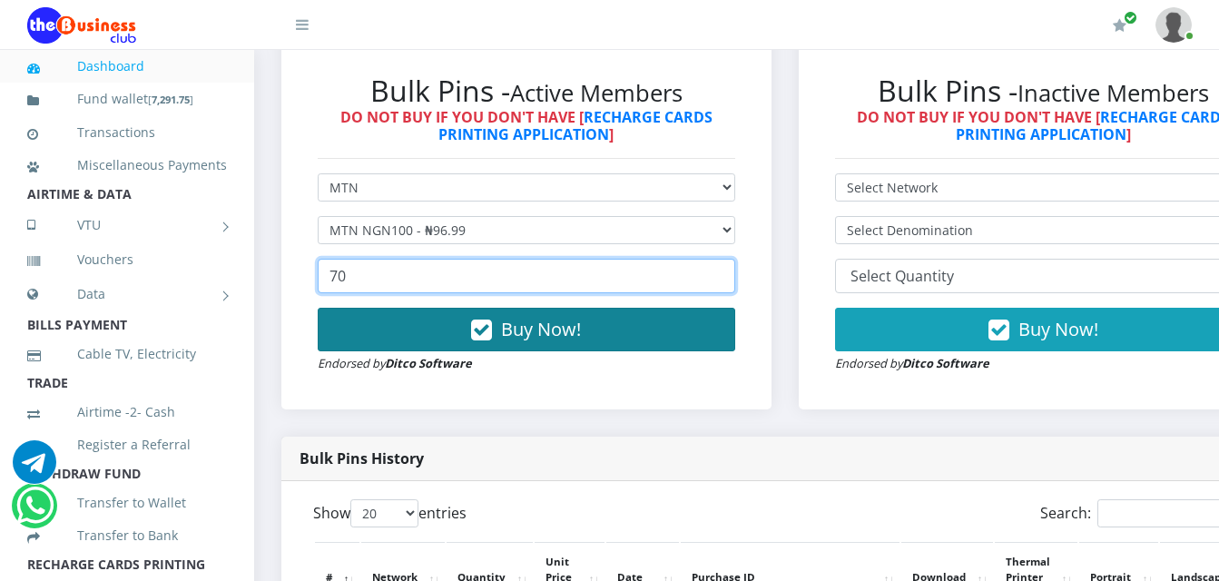
type input "70"
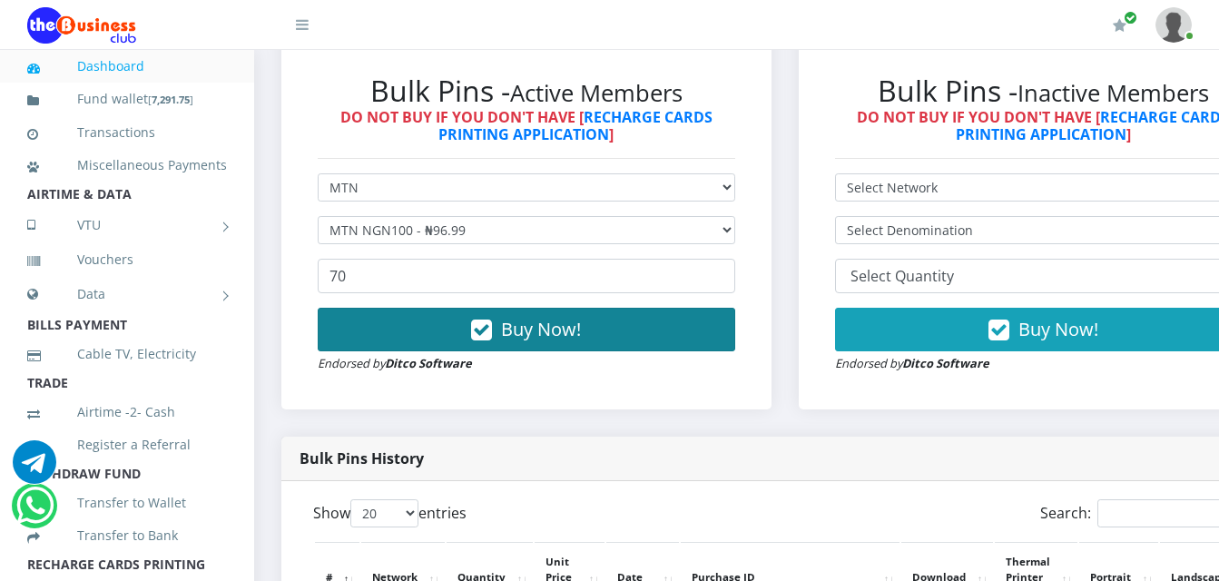
click at [660, 324] on button "Buy Now!" at bounding box center [526, 330] width 417 height 44
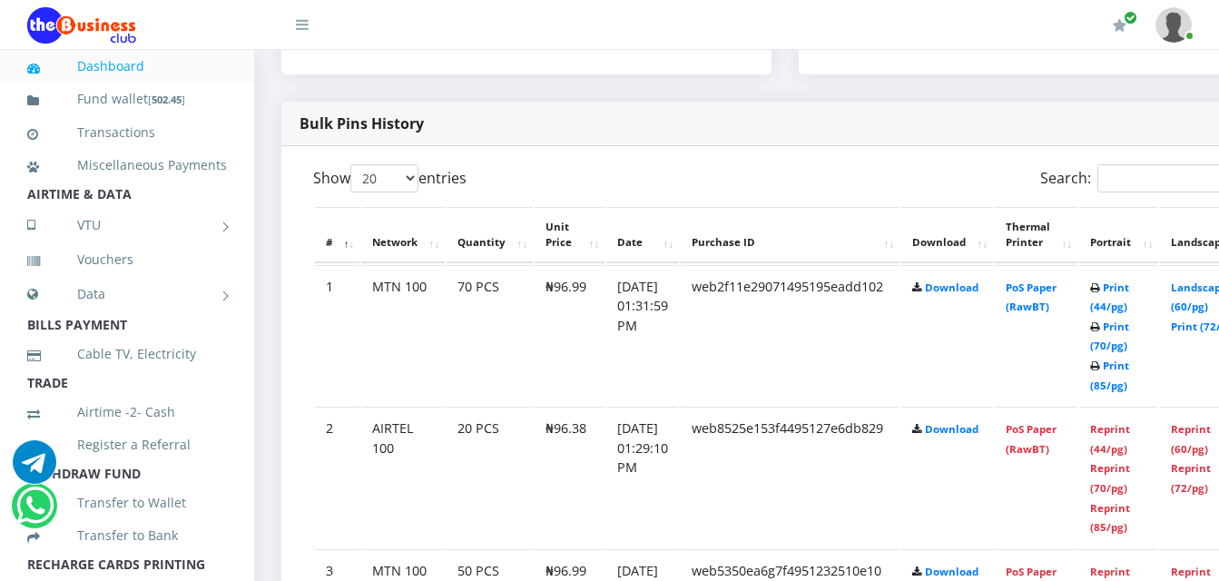
scroll to position [910, 0]
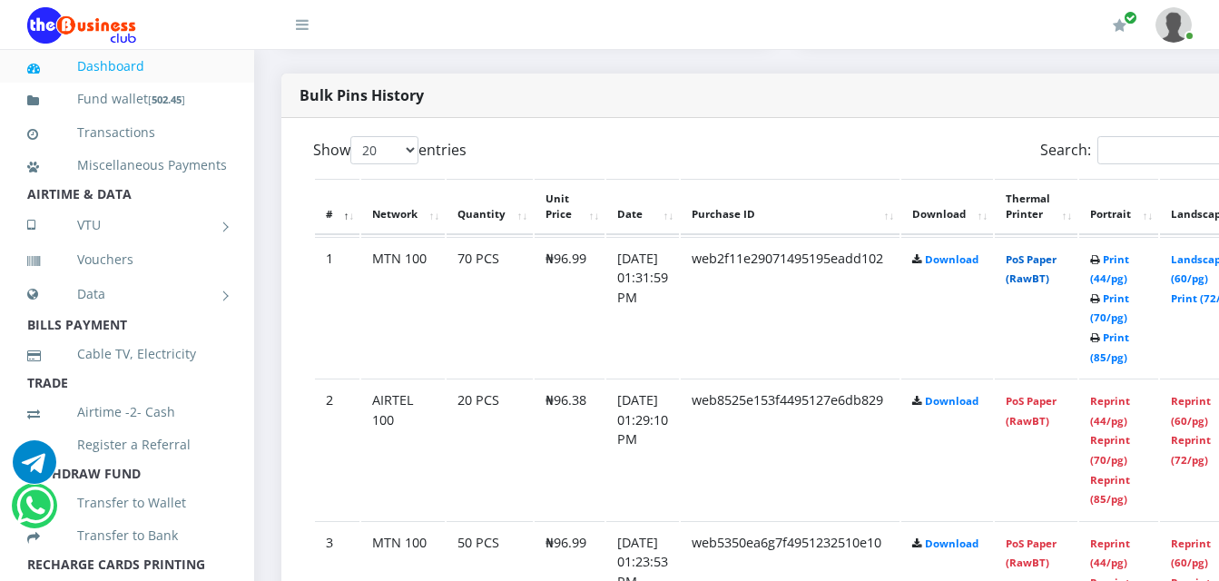
click at [1054, 252] on link "PoS Paper (RawBT)" at bounding box center [1030, 269] width 51 height 34
